Goal: Task Accomplishment & Management: Complete application form

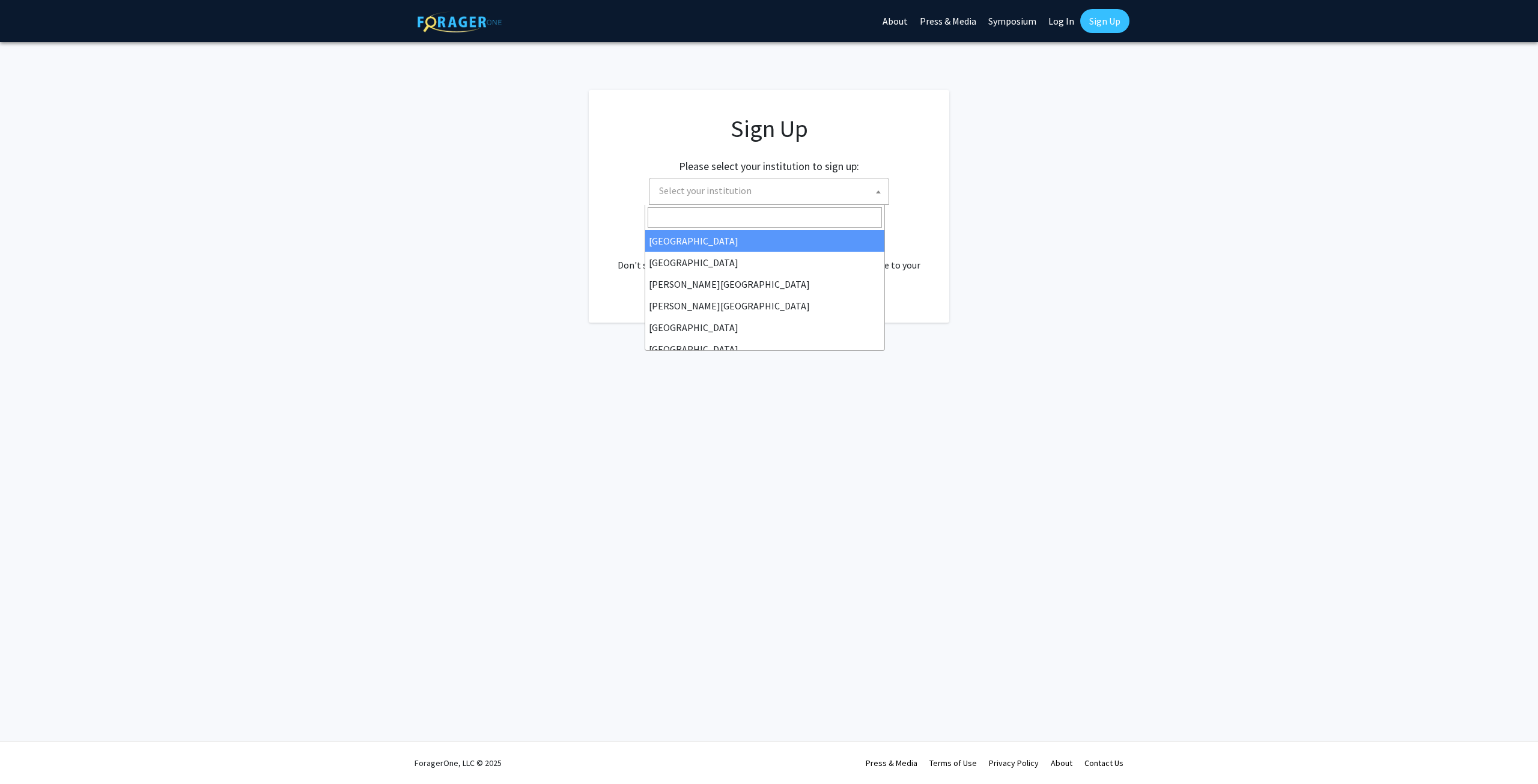
click at [733, 189] on span "Select your institution" at bounding box center [704, 191] width 92 height 12
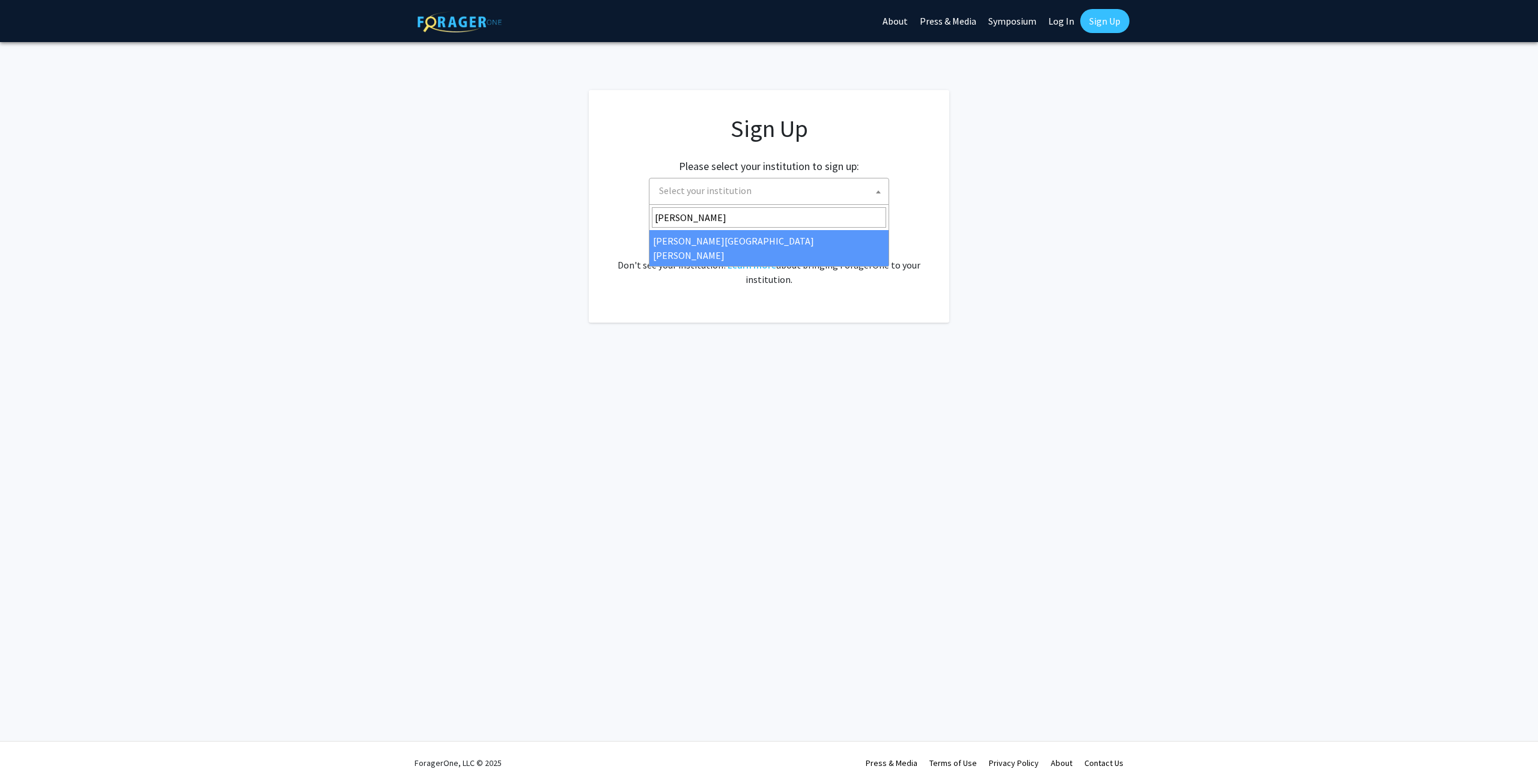
type input "[PERSON_NAME]"
select select "1"
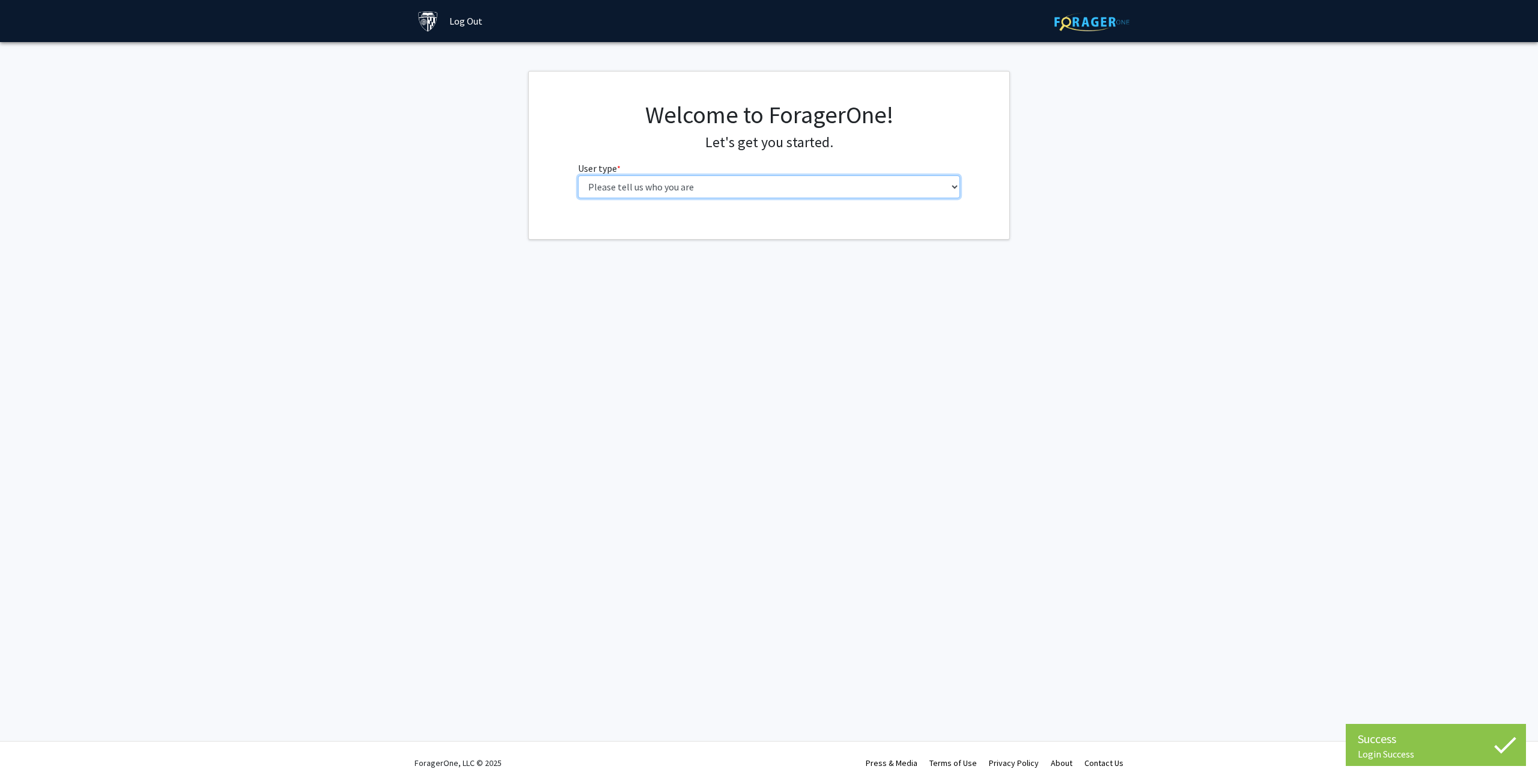
click at [711, 183] on select "Please tell us who you are Undergraduate Student Master's Student Doctoral Cand…" at bounding box center [769, 187] width 383 height 23
select select "2: masters"
click at [578, 176] on select "Please tell us who you are Undergraduate Student Master's Student Doctoral Cand…" at bounding box center [769, 187] width 383 height 23
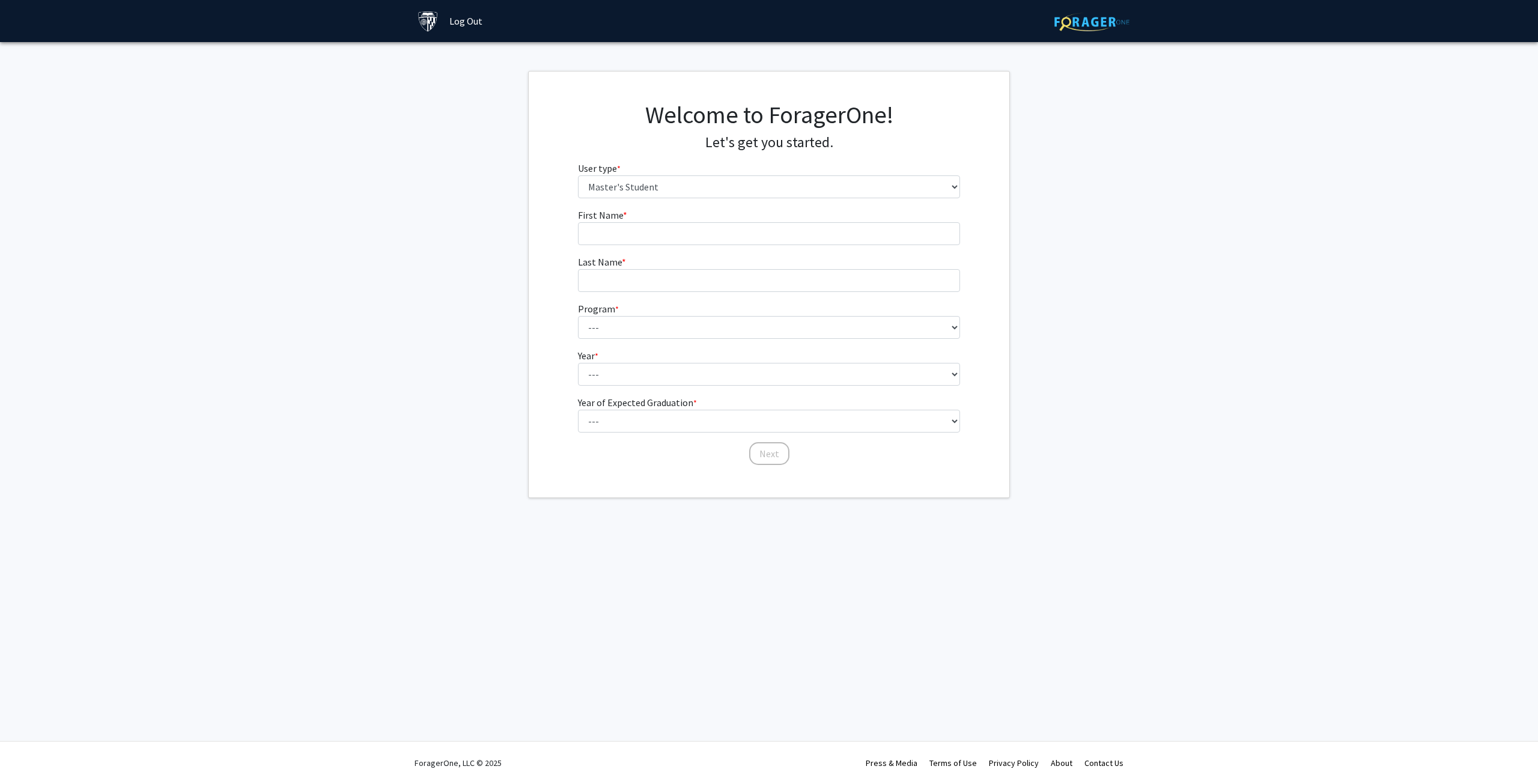
click at [475, 307] on fg-get-started "Welcome to ForagerOne! Let's get you started. User type * required Please tell …" at bounding box center [769, 284] width 1538 height 427
click at [646, 253] on form "First Name * required Last Name * required Program * required --- Anatomy Educa…" at bounding box center [769, 331] width 383 height 246
click at [660, 243] on input "First Name * required" at bounding box center [769, 234] width 383 height 23
type input "Alexis"
type input "Martinez"
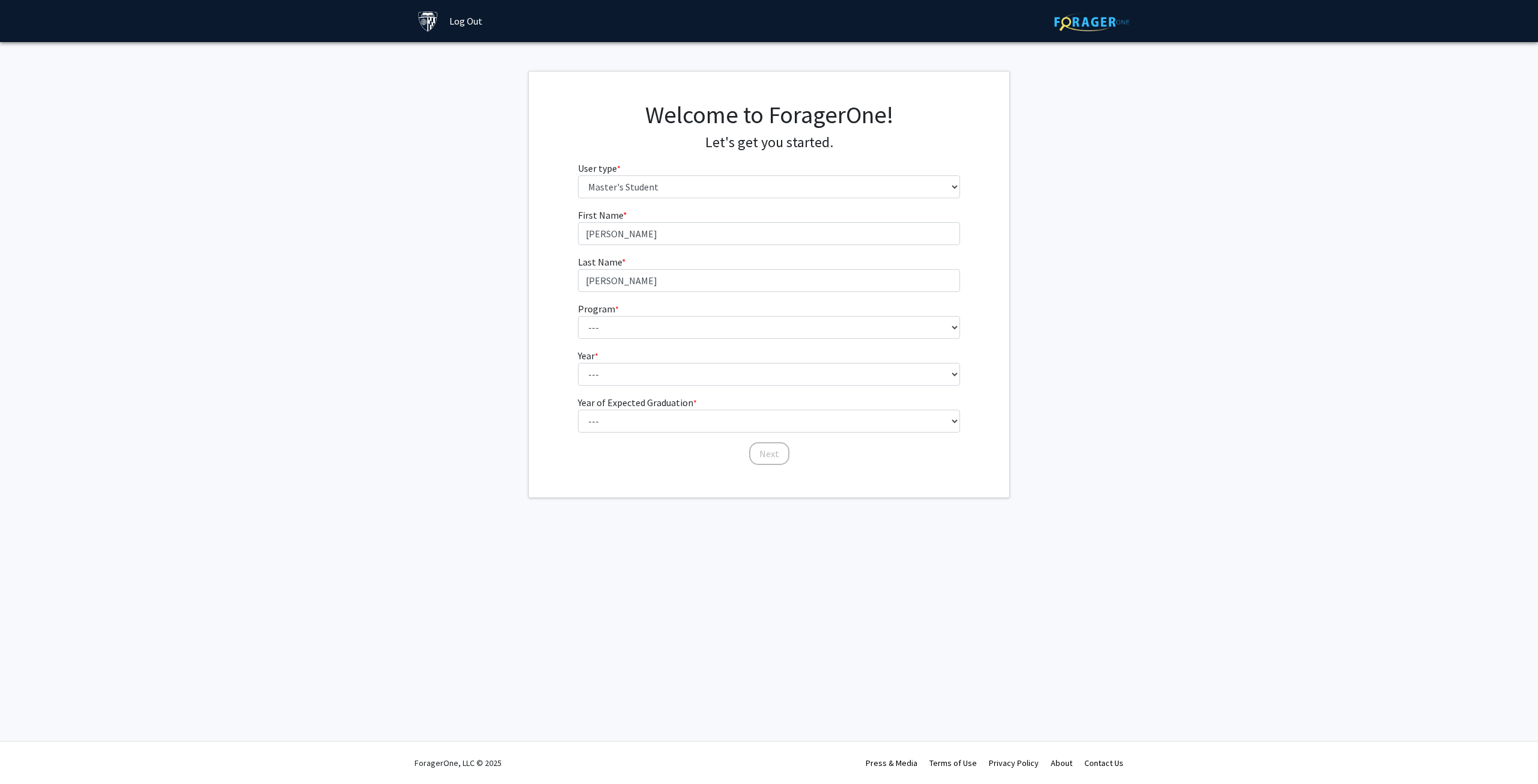
click at [581, 306] on label "Program * required" at bounding box center [598, 308] width 41 height 14
click at [581, 316] on select "--- Anatomy Education Applied and Computational Mathematics Applied Biomedical …" at bounding box center [769, 327] width 383 height 23
click at [605, 313] on label "Program * required" at bounding box center [598, 308] width 41 height 14
click at [605, 316] on select "--- Anatomy Education Applied and Computational Mathematics Applied Biomedical …" at bounding box center [769, 327] width 383 height 23
click at [603, 320] on select "--- Anatomy Education Applied and Computational Mathematics Applied Biomedical …" at bounding box center [769, 327] width 383 height 23
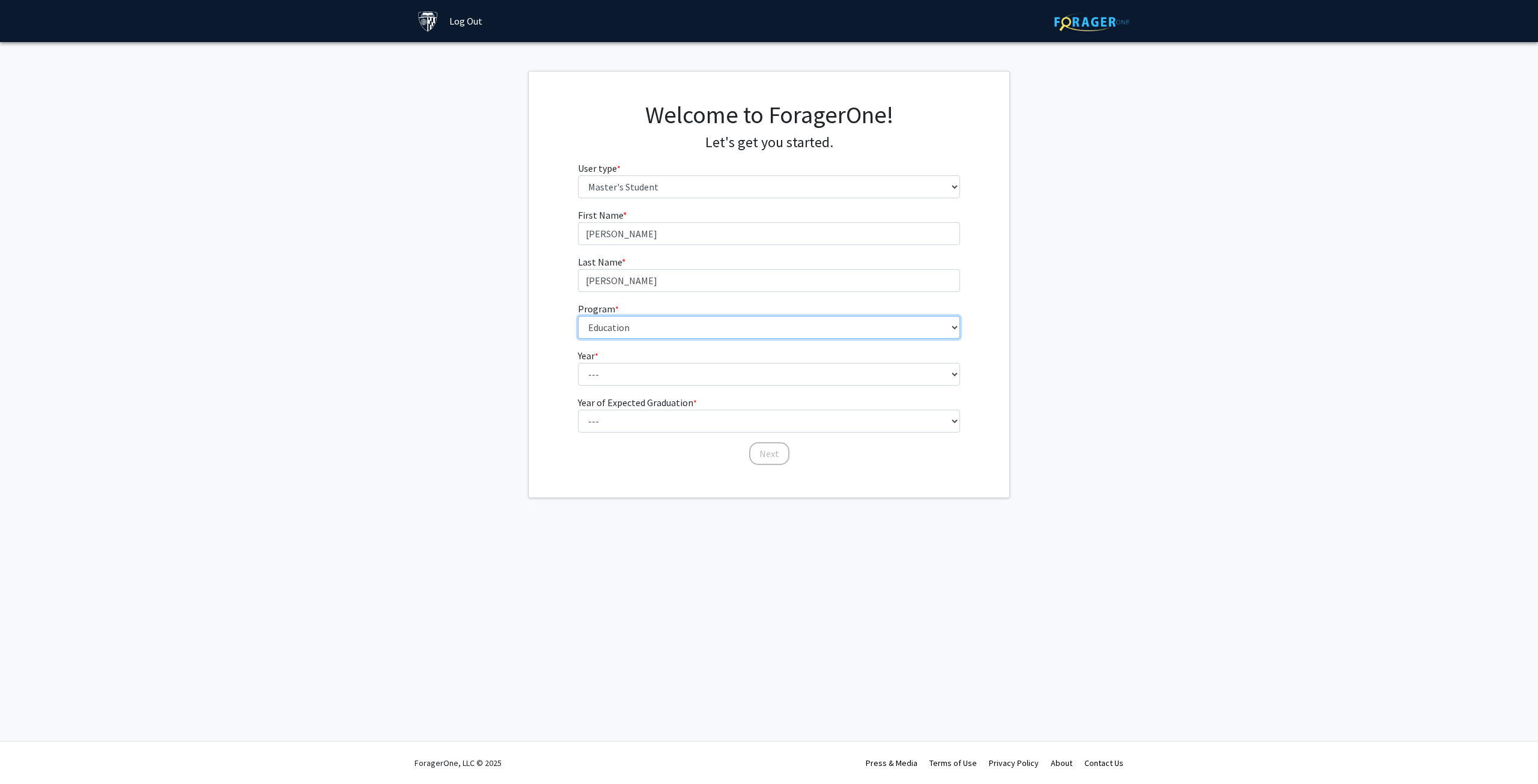
click at [656, 330] on select "--- Anatomy Education Applied and Computational Mathematics Applied Biomedical …" at bounding box center [769, 327] width 383 height 23
click at [535, 439] on div "First Name * required Alexis Last Name * required Martinez Program * required -…" at bounding box center [769, 337] width 480 height 258
click at [674, 323] on select "--- Anatomy Education Applied and Computational Mathematics Applied Biomedical …" at bounding box center [769, 327] width 383 height 23
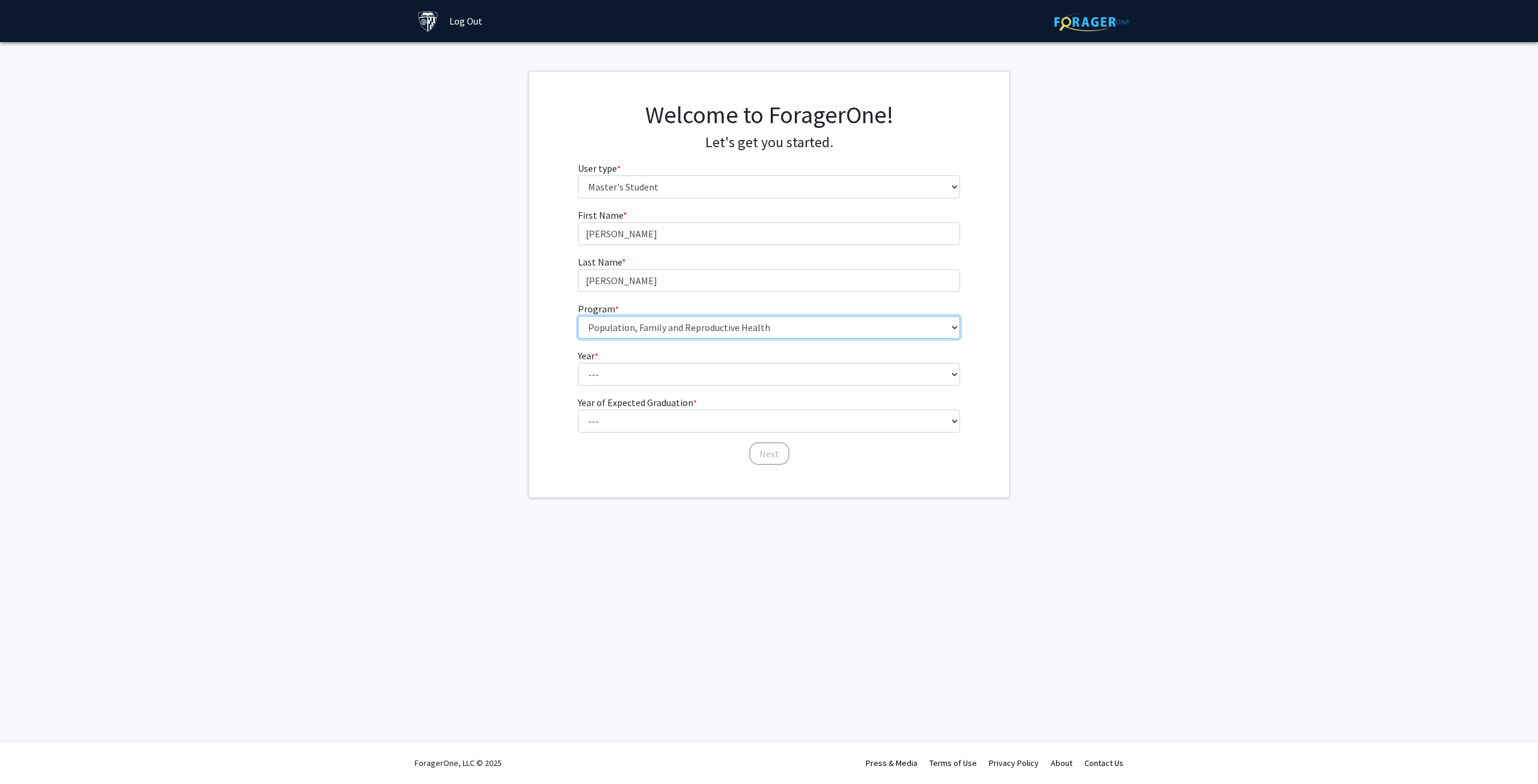
select select "50: 39"
click at [578, 316] on select "--- Anatomy Education Applied and Computational Mathematics Applied Biomedical …" at bounding box center [769, 327] width 383 height 23
drag, startPoint x: 532, startPoint y: 449, endPoint x: 543, endPoint y: 443, distance: 12.5
click at [534, 448] on div "First Name * required Alexis Last Name * required Martinez Program * required -…" at bounding box center [769, 337] width 480 height 258
click at [646, 377] on select "--- First Year Second Year" at bounding box center [769, 374] width 383 height 23
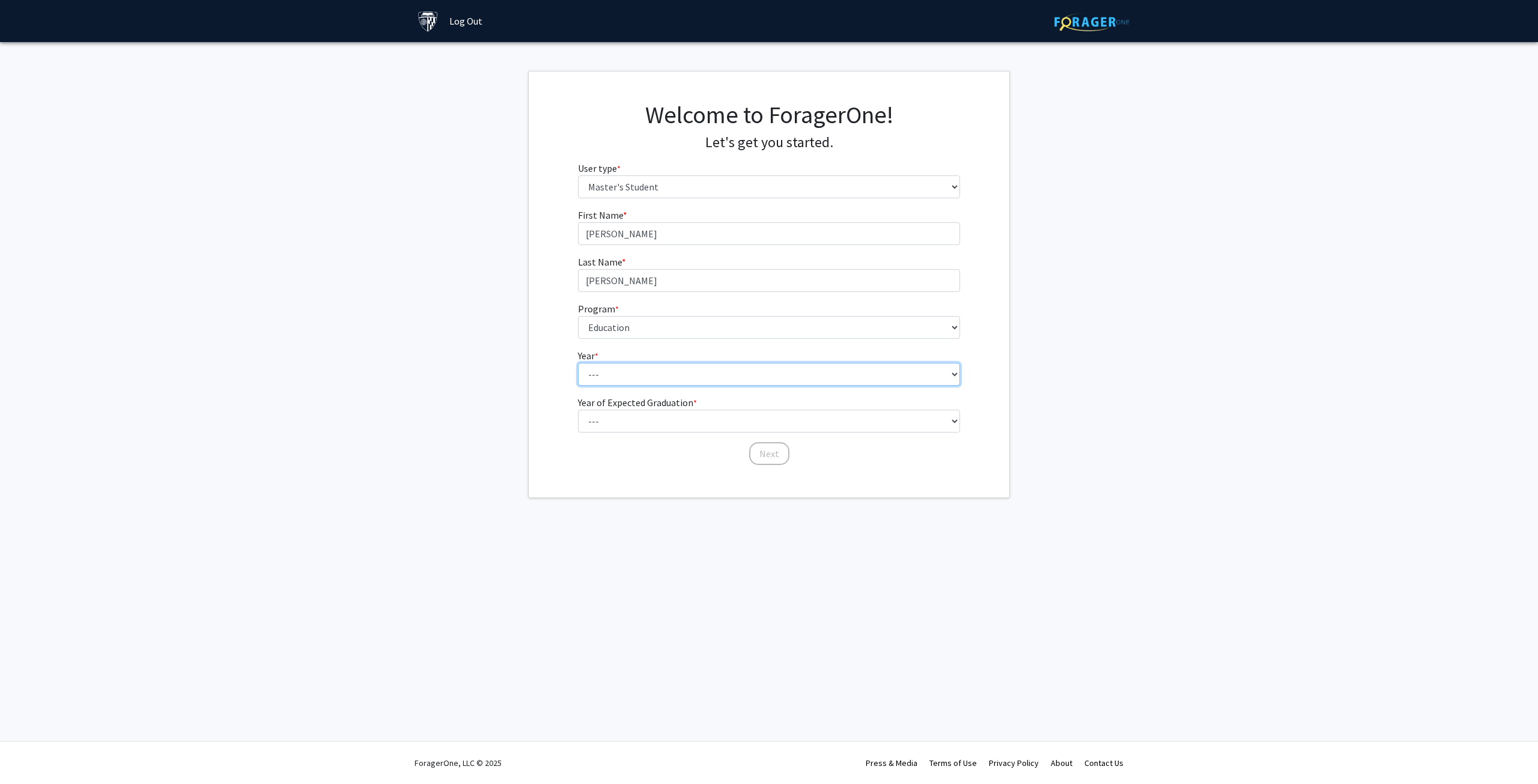
select select "1: first_year"
click at [578, 363] on select "--- First Year Second Year" at bounding box center [769, 374] width 383 height 23
drag, startPoint x: 531, startPoint y: 405, endPoint x: 614, endPoint y: 419, distance: 84.2
click at [537, 405] on div "First Name * required Alexis Last Name * required Martinez Program * required -…" at bounding box center [769, 337] width 480 height 258
click at [631, 421] on select "--- 2025 2026 2027 2028 2029 2030 2031 2032 2033 2034" at bounding box center [769, 421] width 383 height 23
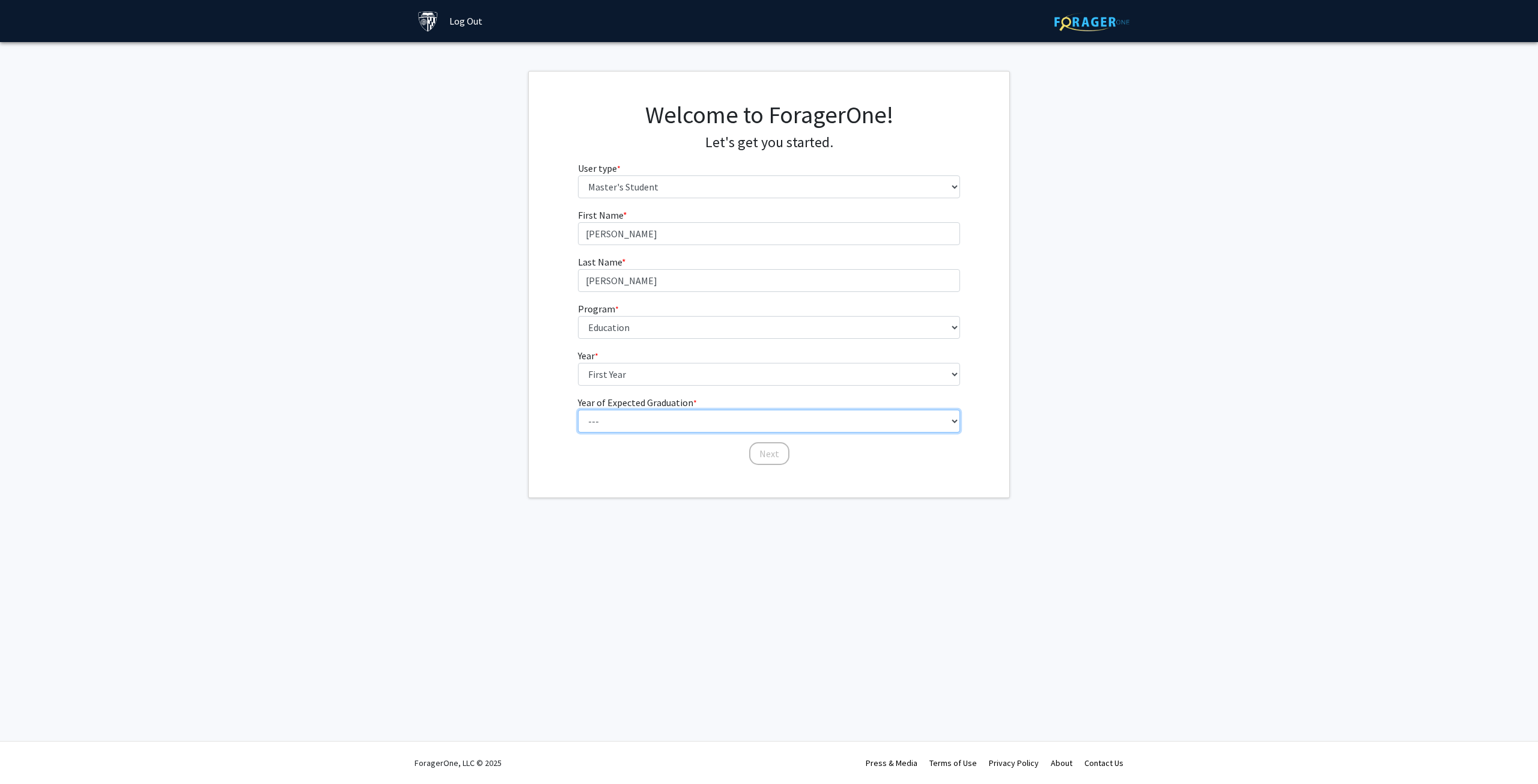
select select "3: 2027"
click at [578, 409] on select "--- 2025 2026 2027 2028 2029 2030 2031 2032 2033 2034" at bounding box center [769, 421] width 383 height 23
click at [782, 446] on button "Next" at bounding box center [769, 453] width 40 height 23
click at [656, 244] on div "How did you hear about ForagerOne? * required Select an option Peer/student rec…" at bounding box center [769, 237] width 383 height 59
click at [657, 244] on select "Select an option Peer/student recommendation Faculty/staff recommendation Unive…" at bounding box center [769, 234] width 383 height 23
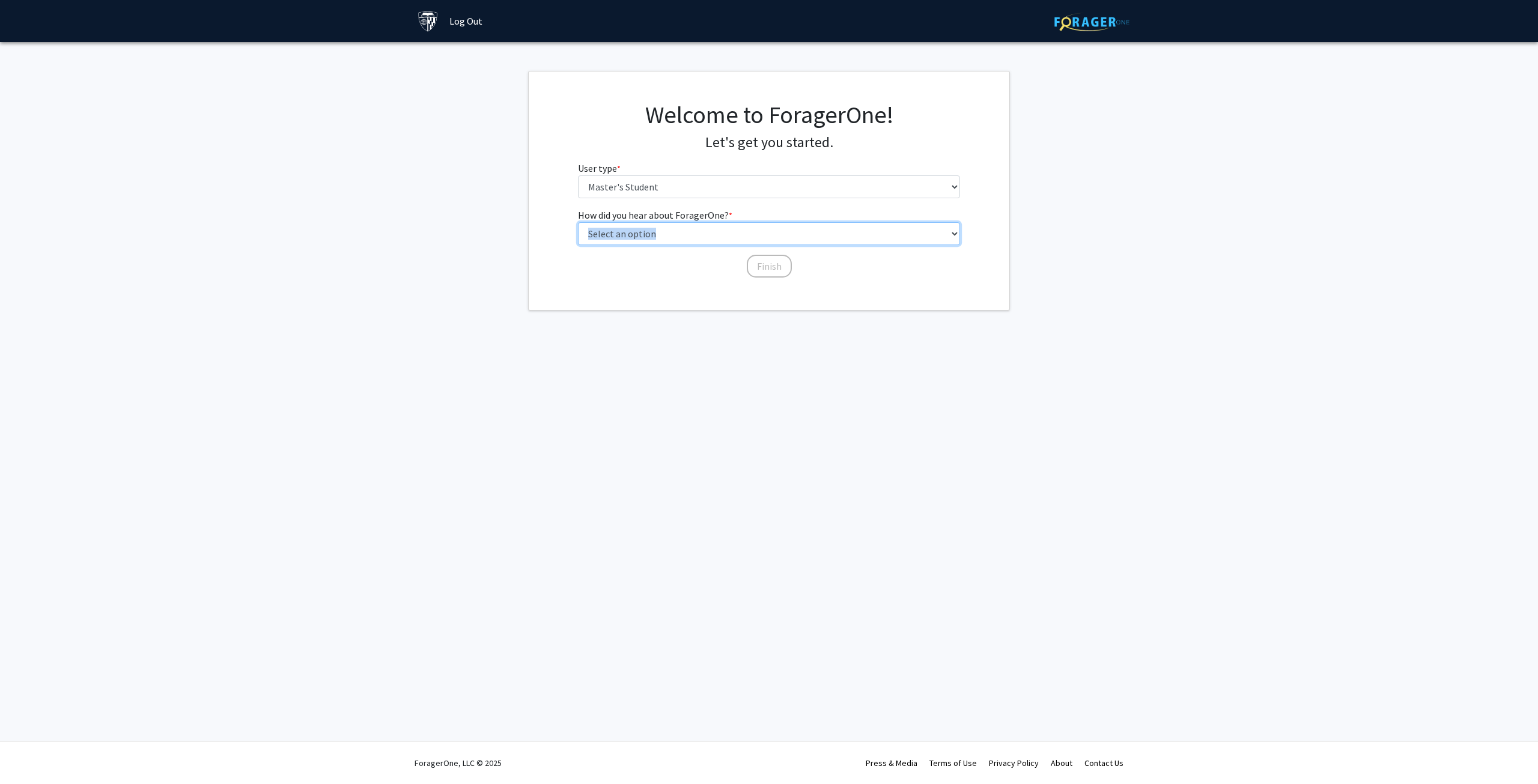
select select "3: university_website"
click at [578, 222] on select "Select an option Peer/student recommendation Faculty/staff recommendation Unive…" at bounding box center [769, 234] width 383 height 23
click at [767, 275] on button "Finish" at bounding box center [769, 266] width 45 height 23
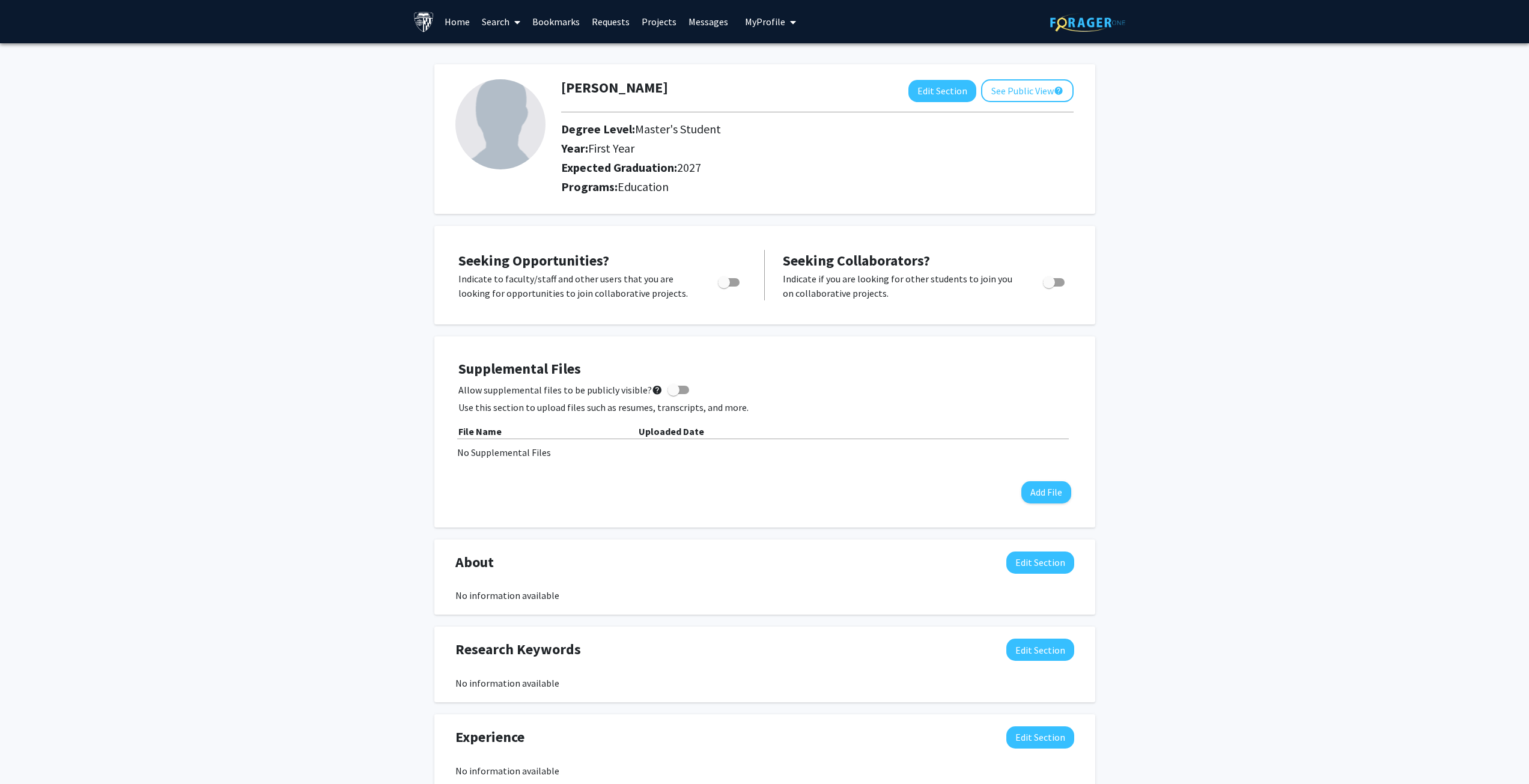
click at [500, 25] on link "Search" at bounding box center [501, 22] width 50 height 42
click at [508, 107] on span "Funding, Programs, & External Opportunities" at bounding box center [588, 103] width 223 height 24
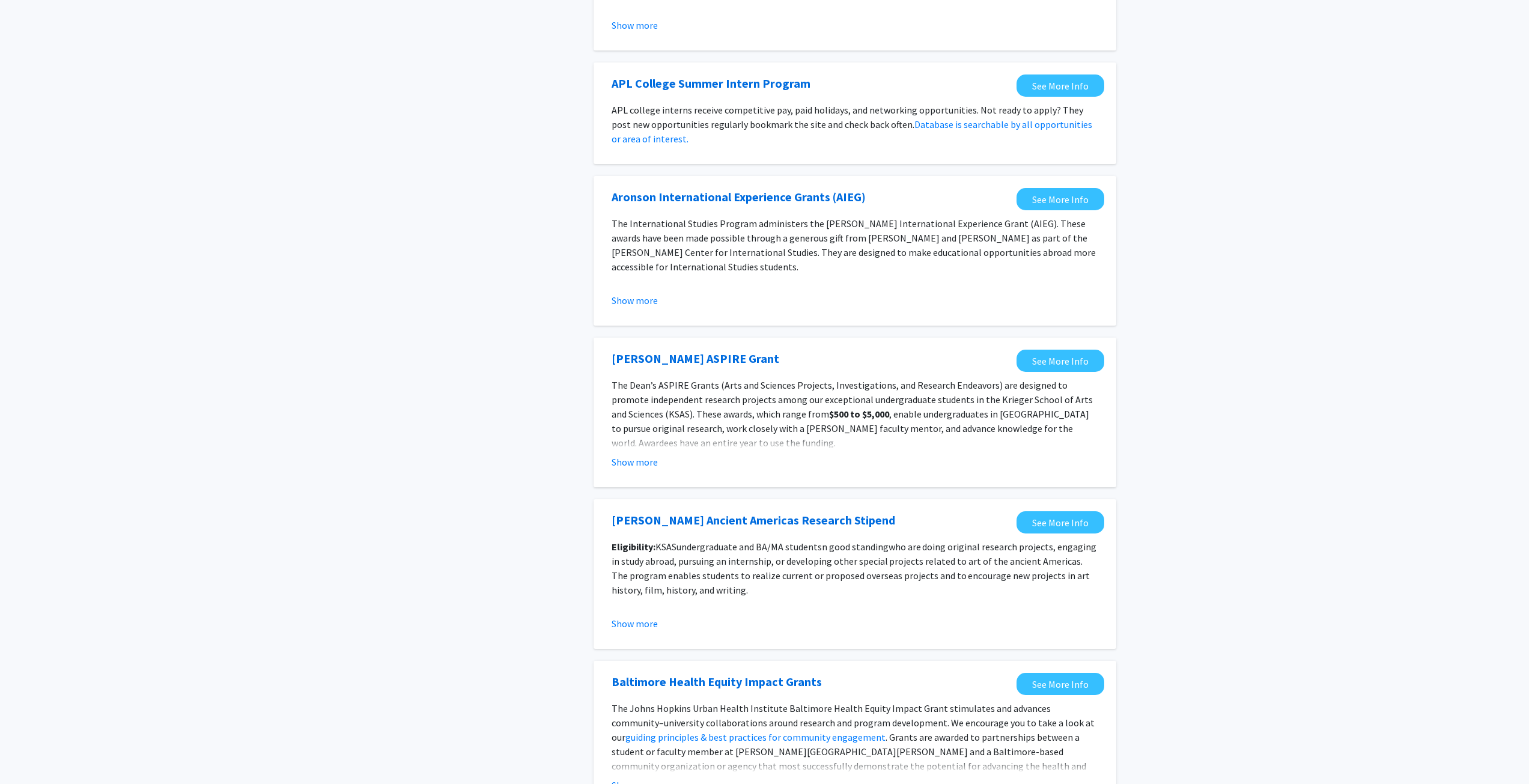
scroll to position [901, 0]
